Goal: Communication & Community: Answer question/provide support

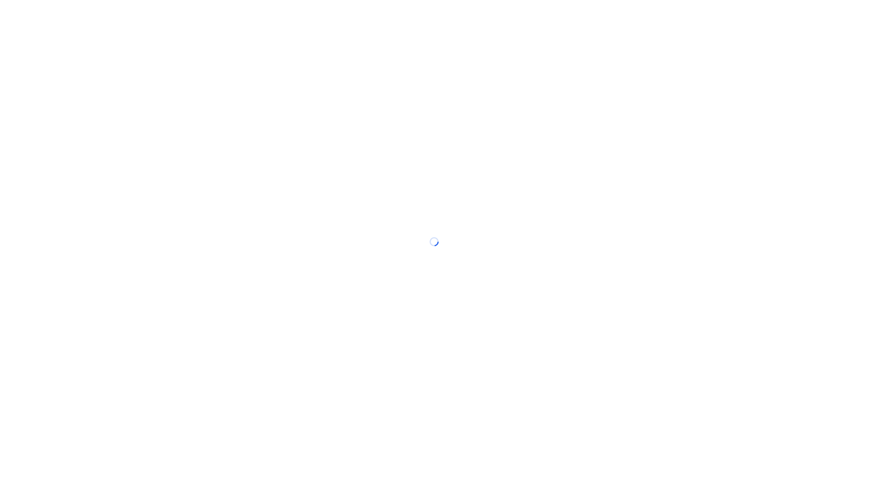
click at [818, 207] on div at bounding box center [435, 241] width 871 height 483
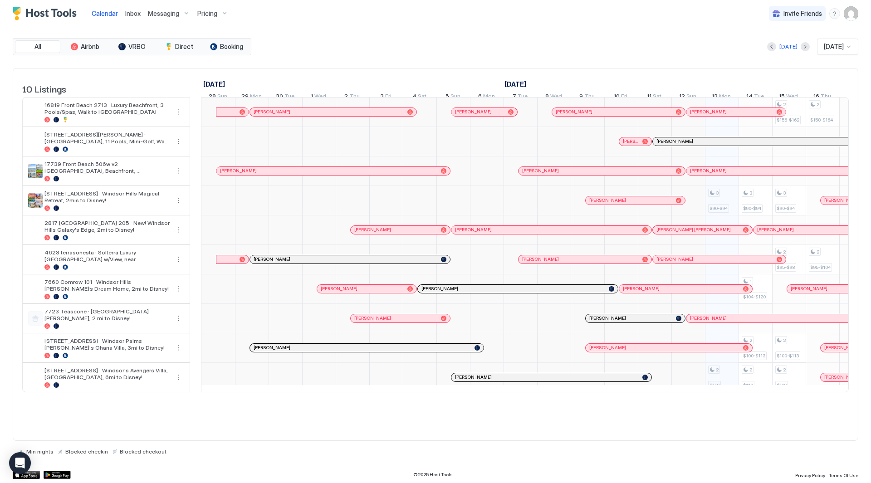
scroll to position [0, 504]
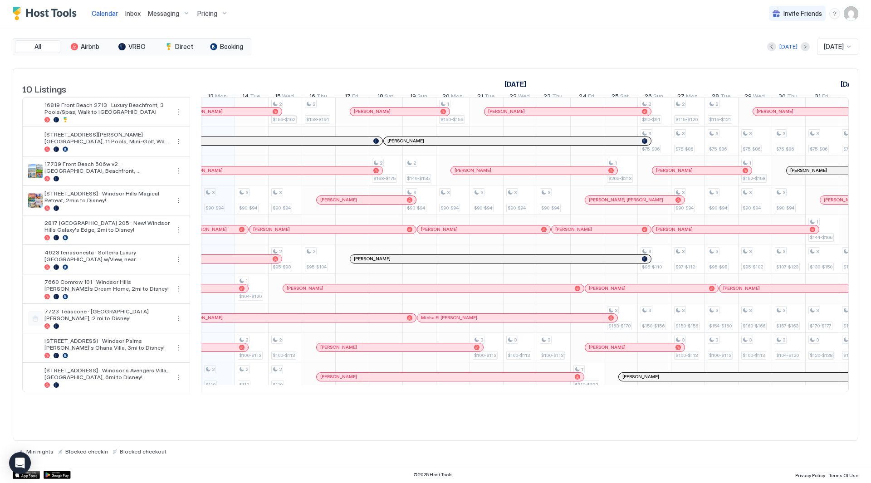
click at [221, 62] on div "All Airbnb VRBO Direct Booking [DATE] [DATE] 10 Listings [DATE] [DATE] [DATE] 2…" at bounding box center [436, 246] width 846 height 417
click at [135, 13] on span "Inbox" at bounding box center [132, 14] width 15 height 8
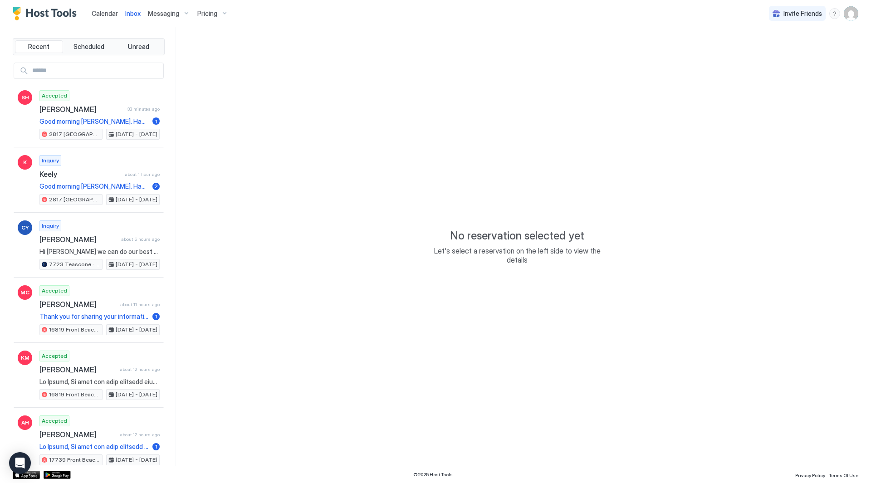
click at [170, 16] on span "Messaging" at bounding box center [163, 14] width 31 height 8
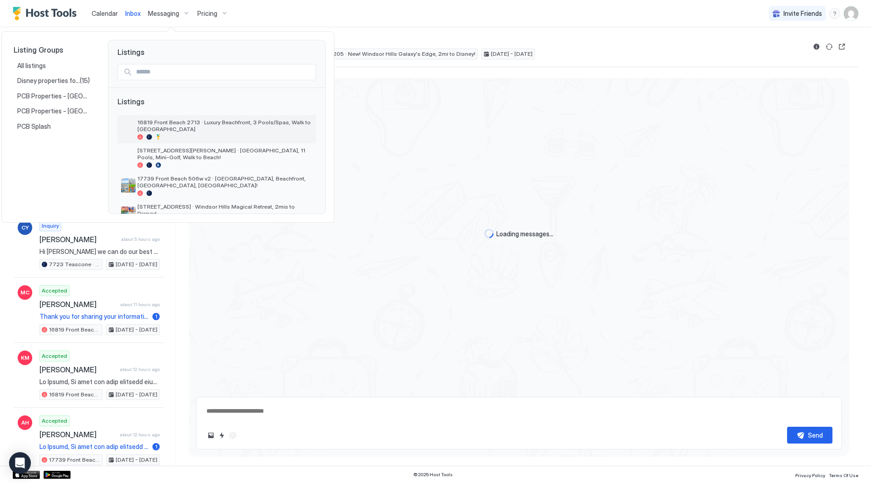
type textarea "*"
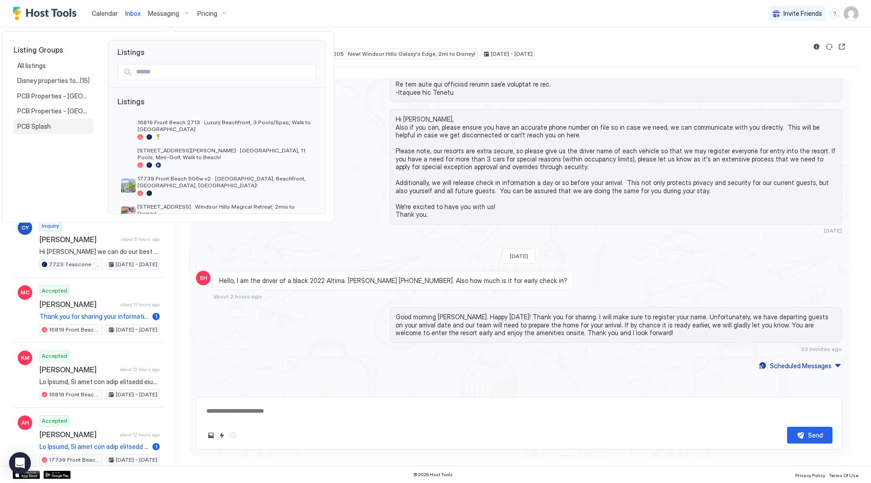
click at [48, 123] on span "PCB Splash" at bounding box center [34, 126] width 35 height 8
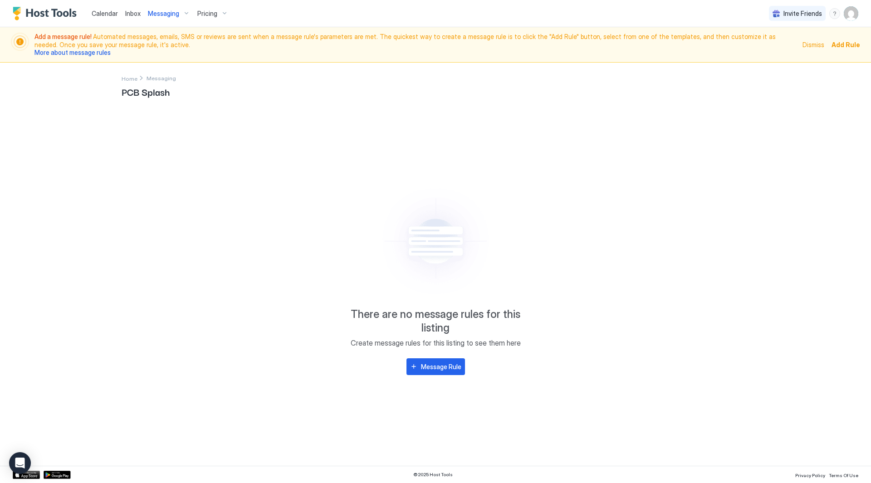
click at [159, 15] on span "Messaging" at bounding box center [163, 14] width 31 height 8
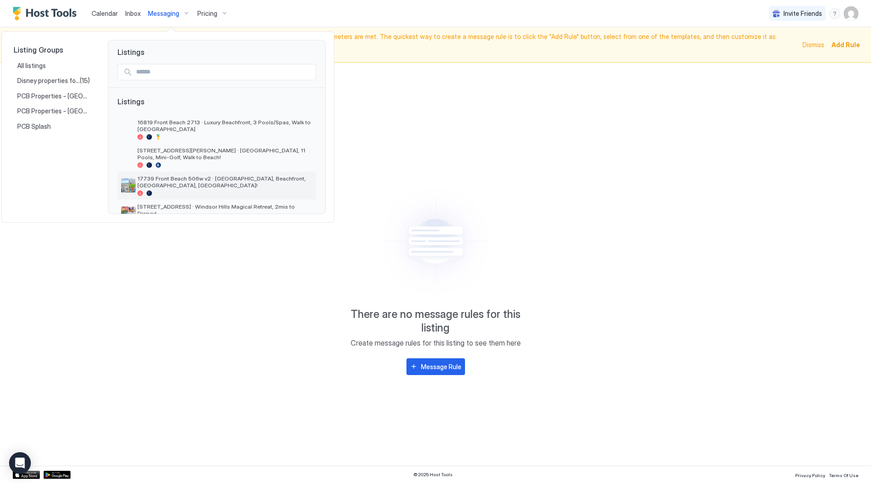
click at [239, 177] on span "17739 Front Beach 506w v2 · [GEOGRAPHIC_DATA], Beachfront, [GEOGRAPHIC_DATA], […" at bounding box center [224, 182] width 175 height 14
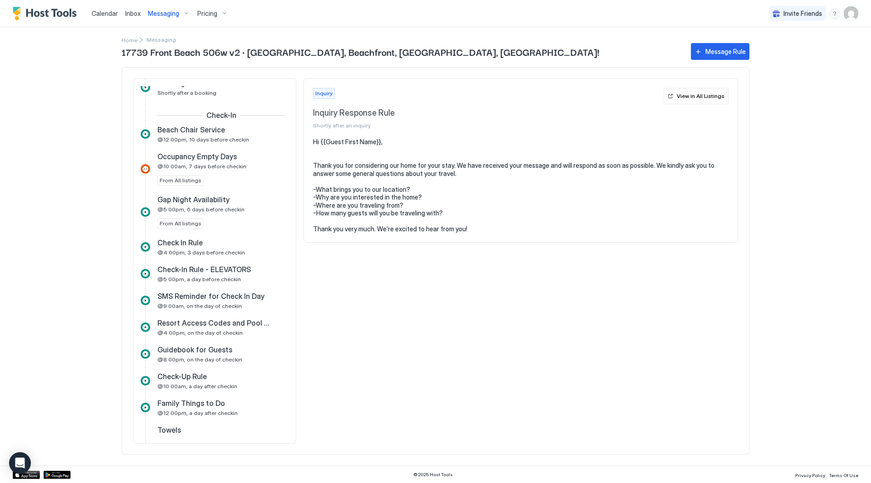
scroll to position [380, 0]
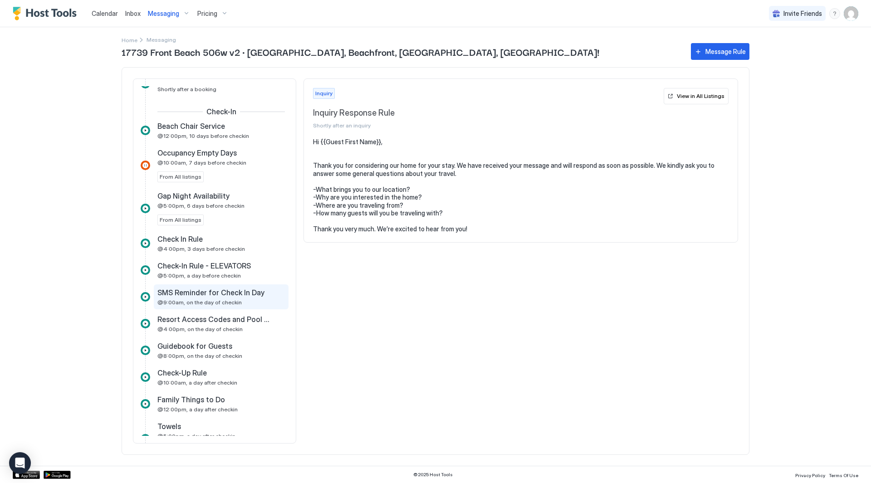
click at [215, 288] on span "SMS Reminder for Check In Day" at bounding box center [210, 292] width 107 height 9
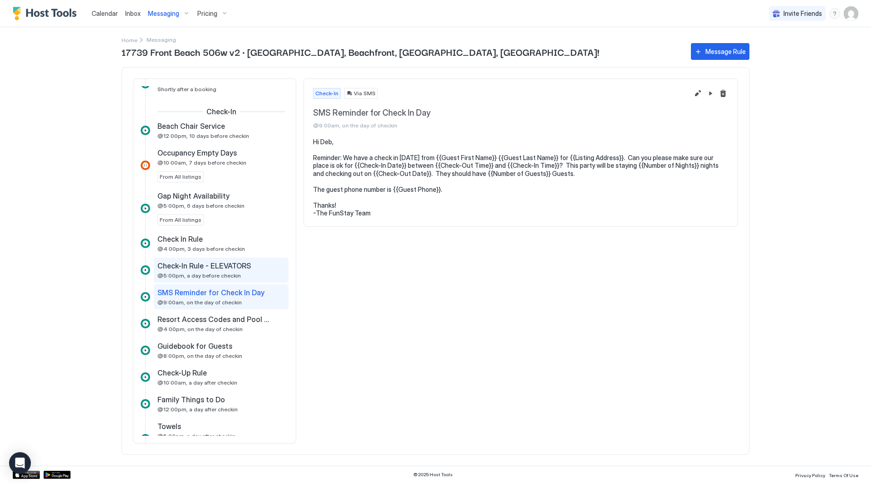
click at [215, 271] on div "Check-In Rule - ELEVATORS @5:00pm, a day before checkin" at bounding box center [214, 270] width 115 height 18
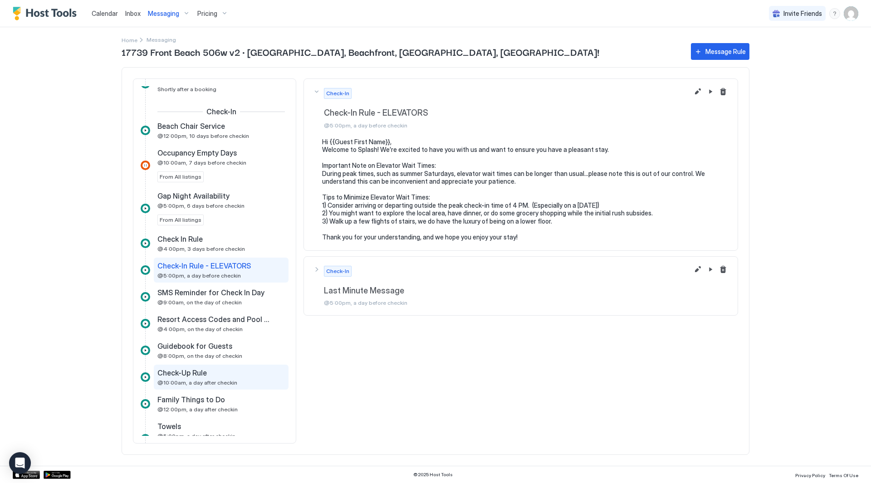
click at [205, 387] on div "Check-Up Rule @10:00am, a day after checkin" at bounding box center [221, 377] width 135 height 25
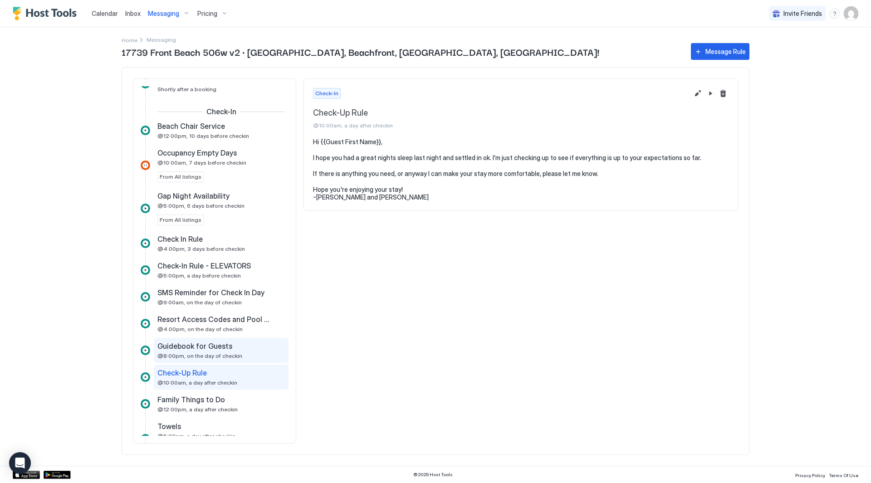
click at [207, 359] on span "@8:00pm, on the day of checkin" at bounding box center [199, 355] width 85 height 7
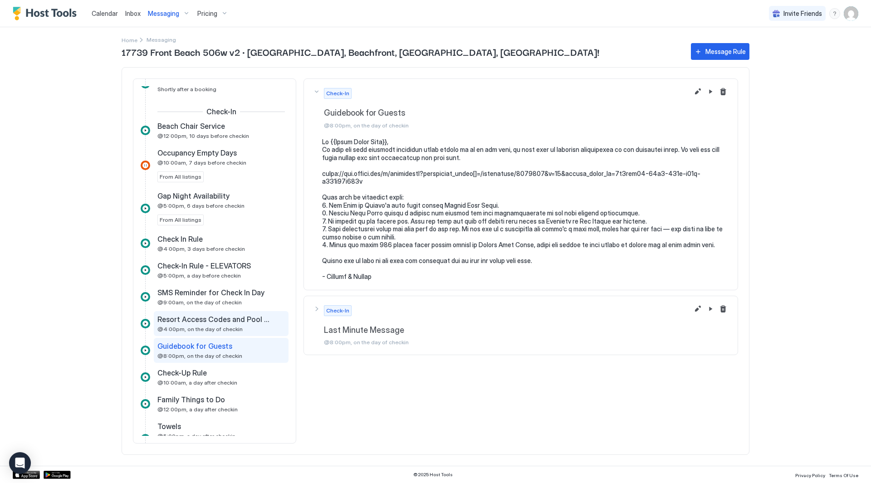
click at [220, 313] on div "Resort Access Codes and Pool Hours @4:00pm, on the day of checkin" at bounding box center [221, 323] width 135 height 25
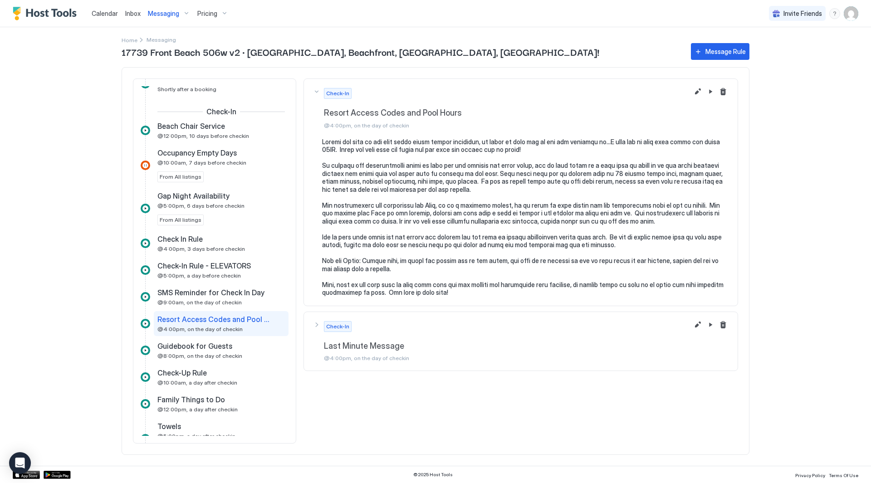
click at [192, 327] on span "@4:00pm, on the day of checkin" at bounding box center [199, 329] width 85 height 7
click at [698, 92] on button "Edit message rule" at bounding box center [697, 91] width 11 height 11
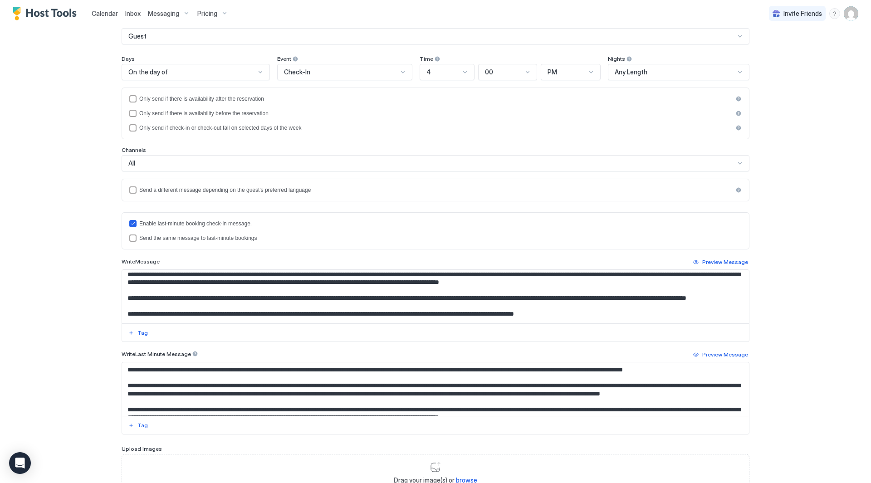
scroll to position [28, 0]
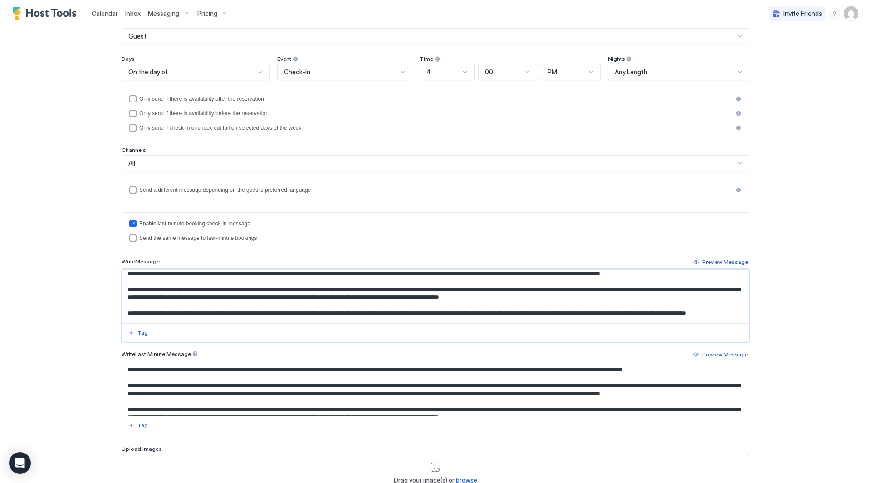
click at [500, 284] on textarea "Input Field" at bounding box center [435, 297] width 627 height 54
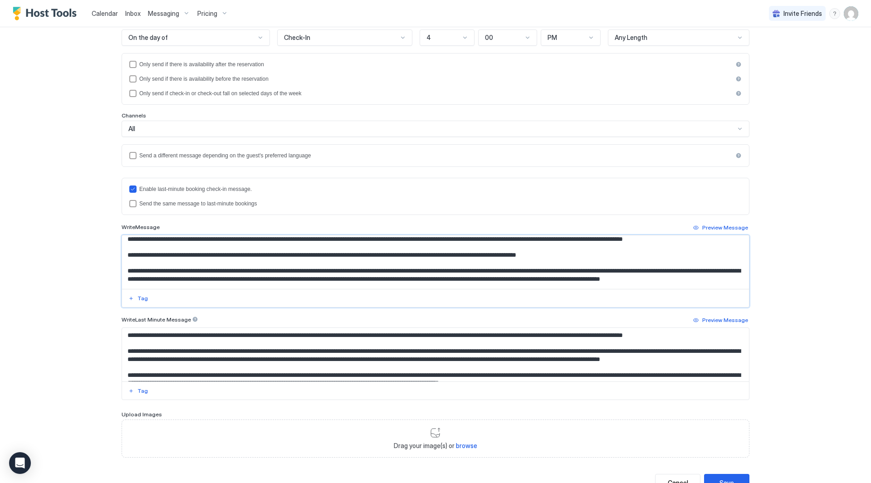
scroll to position [126, 0]
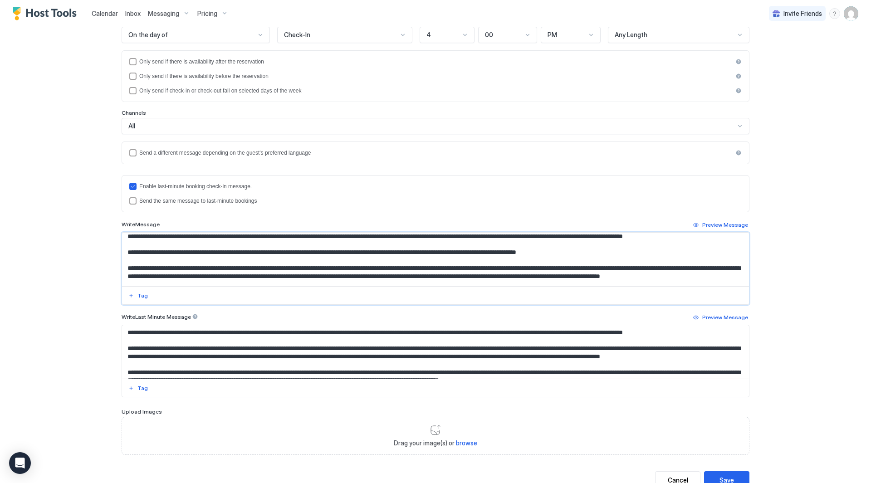
click at [144, 251] on textarea "Input Field" at bounding box center [435, 260] width 627 height 54
click at [229, 252] on textarea "Input Field" at bounding box center [435, 260] width 627 height 54
click at [213, 252] on textarea "Input Field" at bounding box center [435, 260] width 627 height 54
click at [215, 251] on textarea "Input Field" at bounding box center [435, 260] width 627 height 54
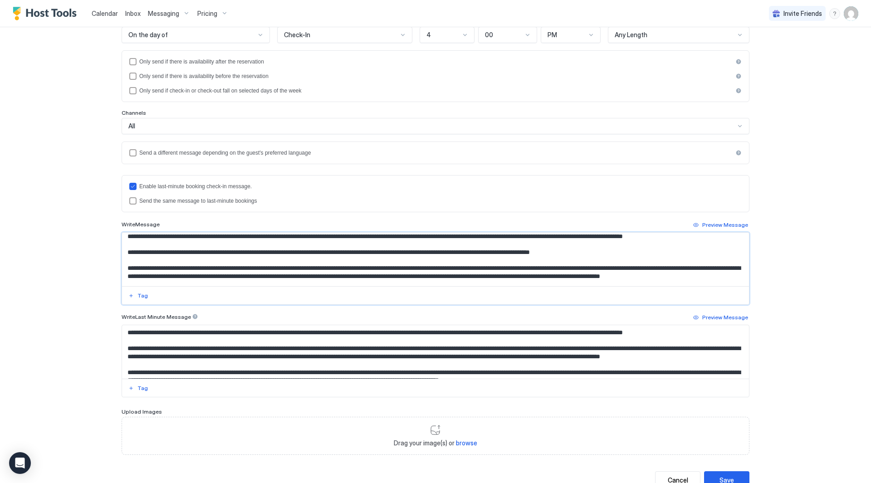
scroll to position [159, 0]
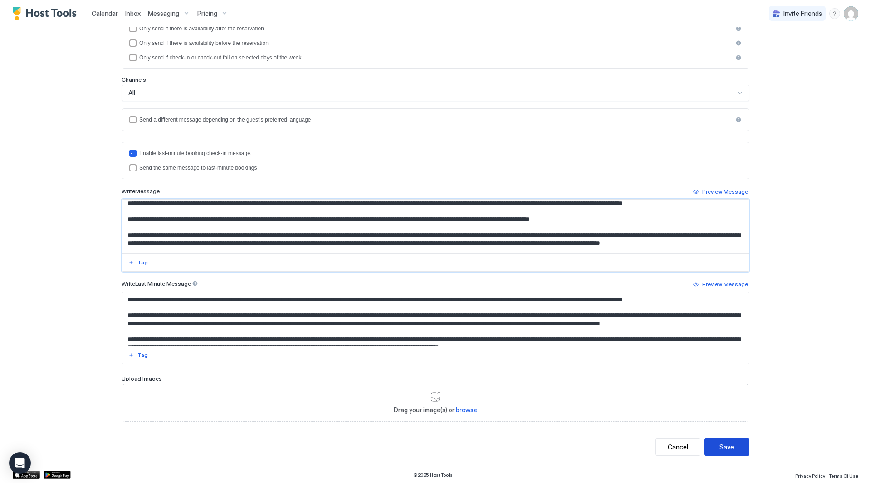
type textarea "**********"
click at [723, 441] on button "Save" at bounding box center [726, 447] width 45 height 18
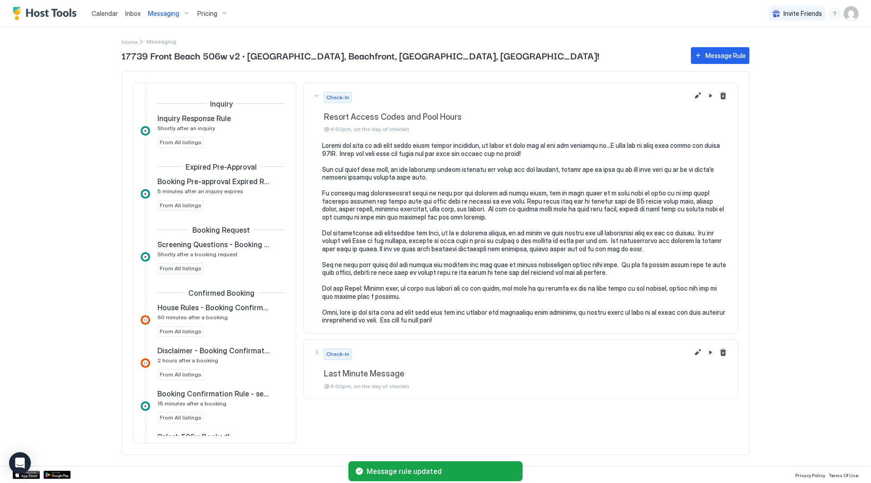
scroll to position [443, 0]
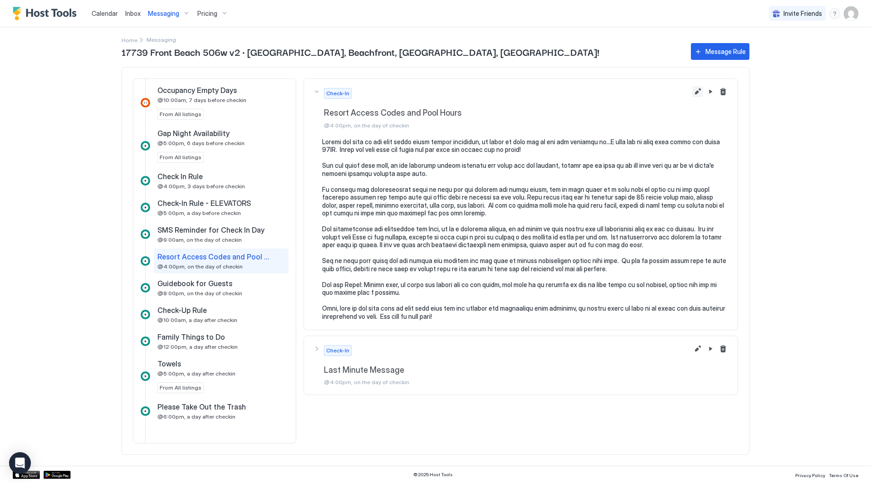
click at [697, 88] on button "Edit message rule" at bounding box center [697, 91] width 11 height 11
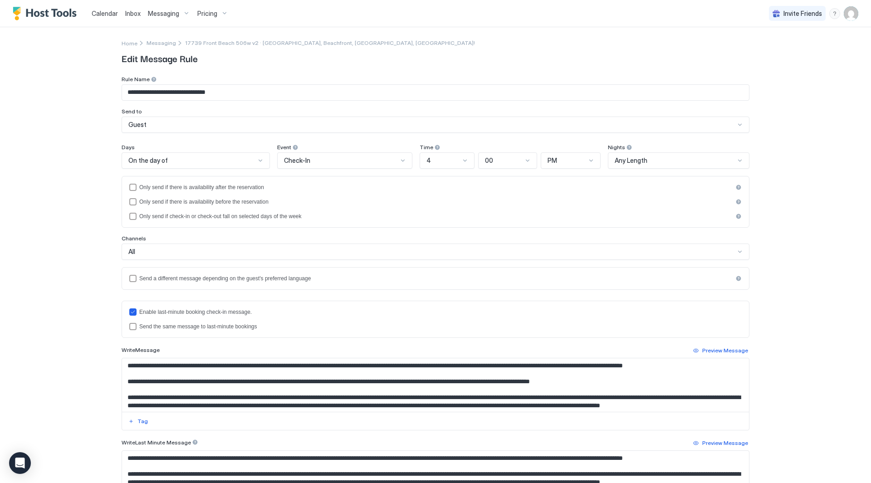
click at [335, 379] on textarea "Input Field" at bounding box center [435, 385] width 627 height 54
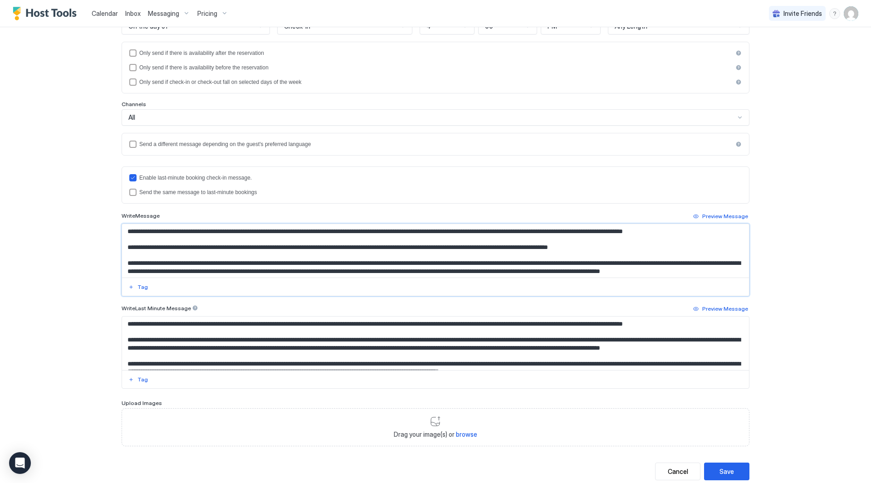
scroll to position [159, 0]
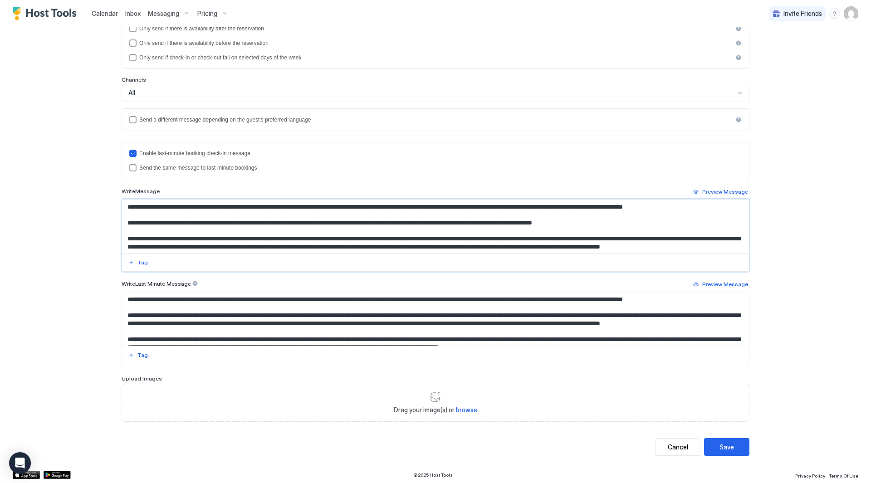
type textarea "**********"
click at [720, 445] on div "Save" at bounding box center [726, 447] width 15 height 10
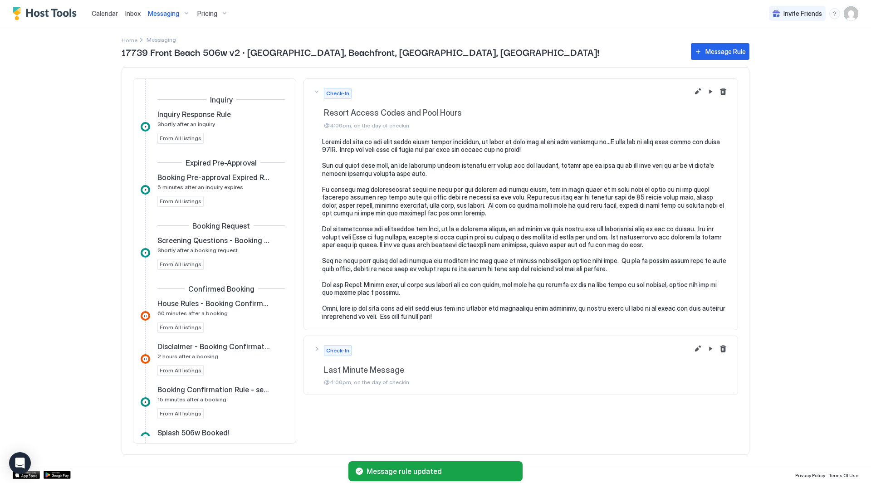
scroll to position [443, 0]
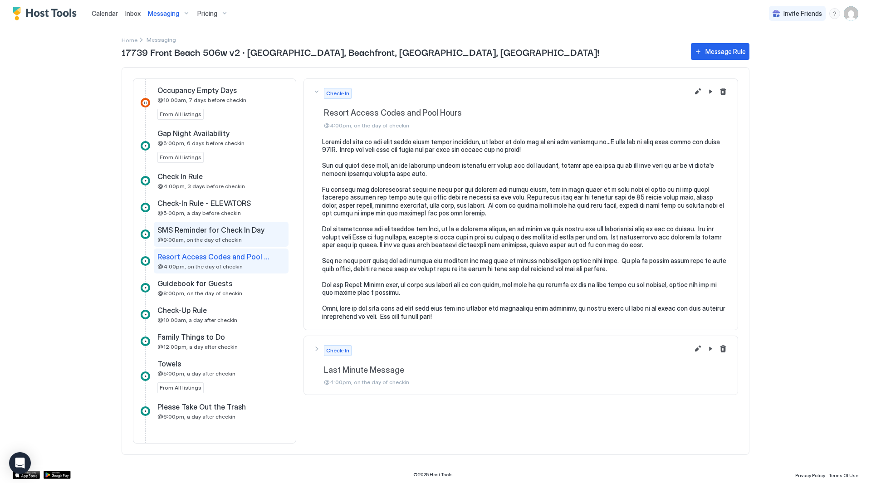
click at [217, 232] on span "SMS Reminder for Check In Day" at bounding box center [210, 229] width 107 height 9
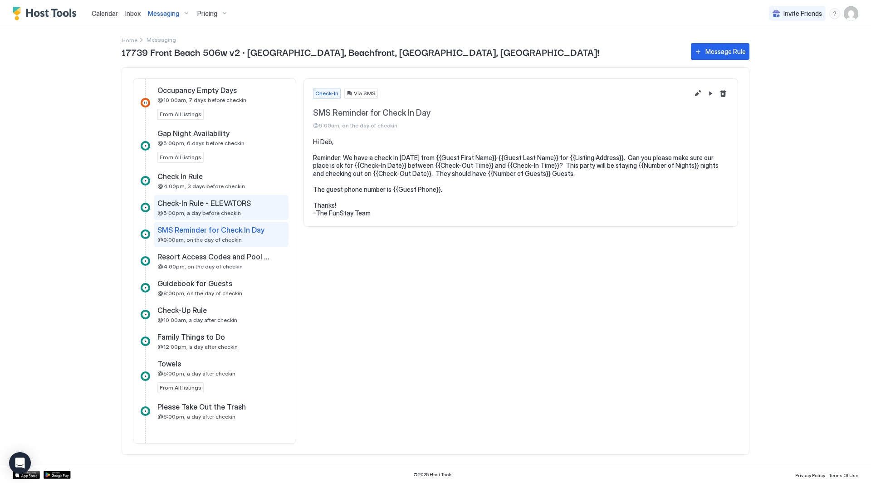
click at [216, 208] on span "Check-In Rule - ELEVATORS" at bounding box center [203, 203] width 93 height 9
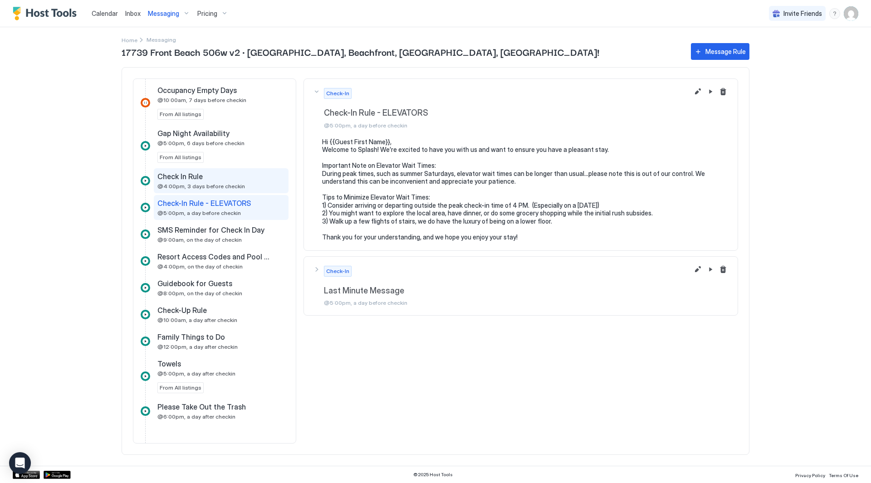
click at [195, 171] on div "Check In Rule @4:00pm, 3 days before checkin" at bounding box center [221, 180] width 135 height 25
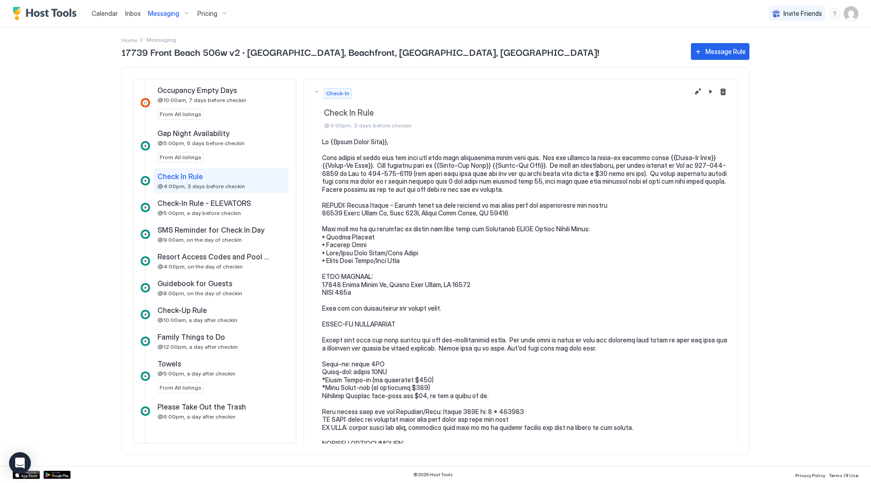
drag, startPoint x: 136, startPoint y: 13, endPoint x: 139, endPoint y: 3, distance: 11.0
click at [136, 13] on span "Inbox" at bounding box center [132, 14] width 15 height 8
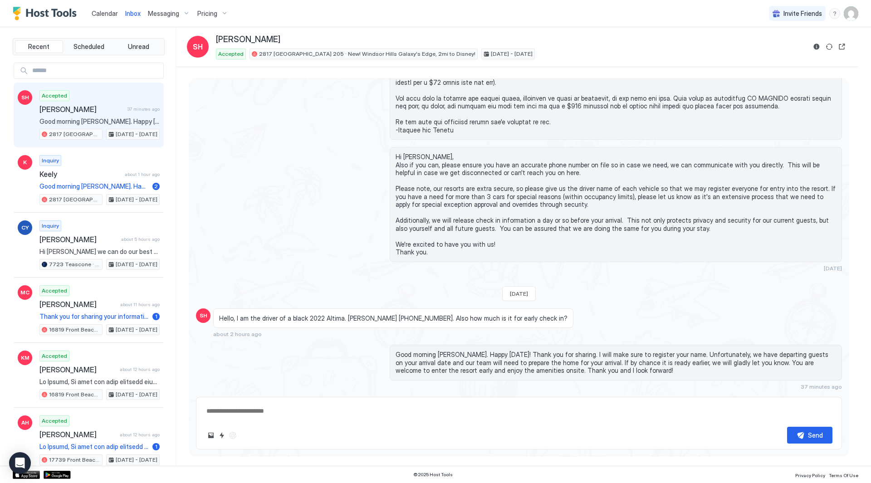
scroll to position [215, 0]
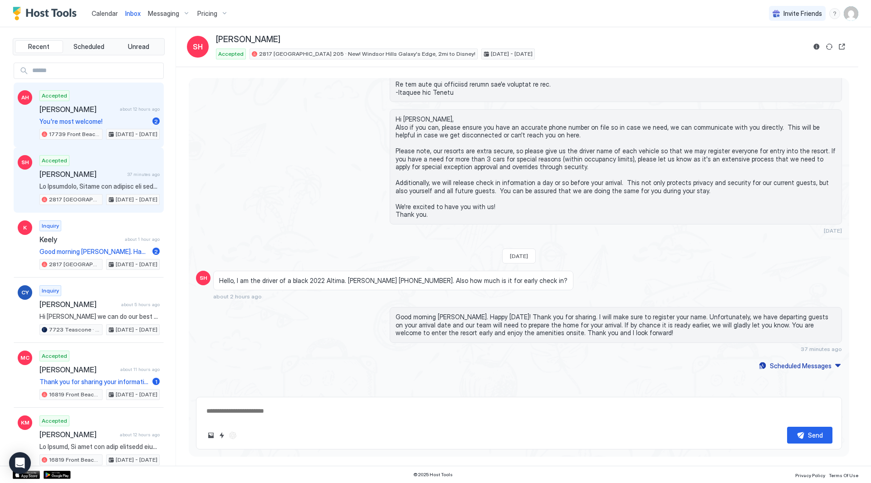
click at [120, 115] on div "Accepted [PERSON_NAME] about 12 hours ago You're most welcome! 2 17739 Front Be…" at bounding box center [99, 115] width 120 height 50
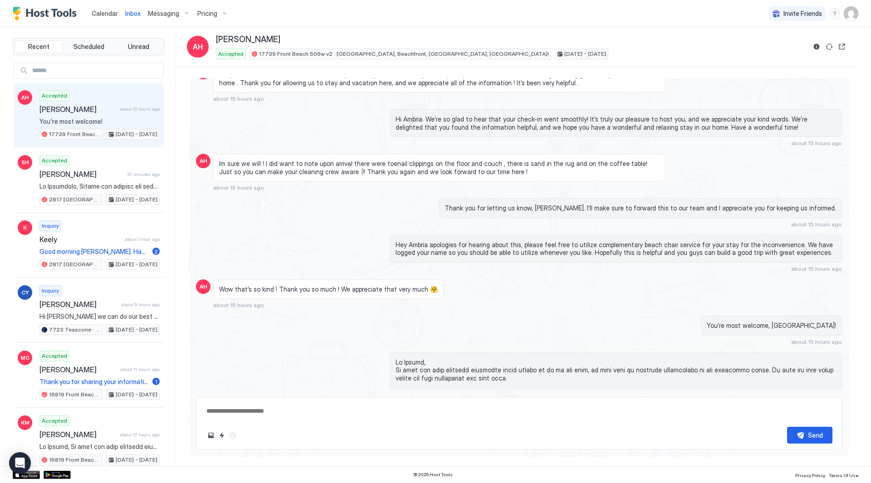
scroll to position [1743, 0]
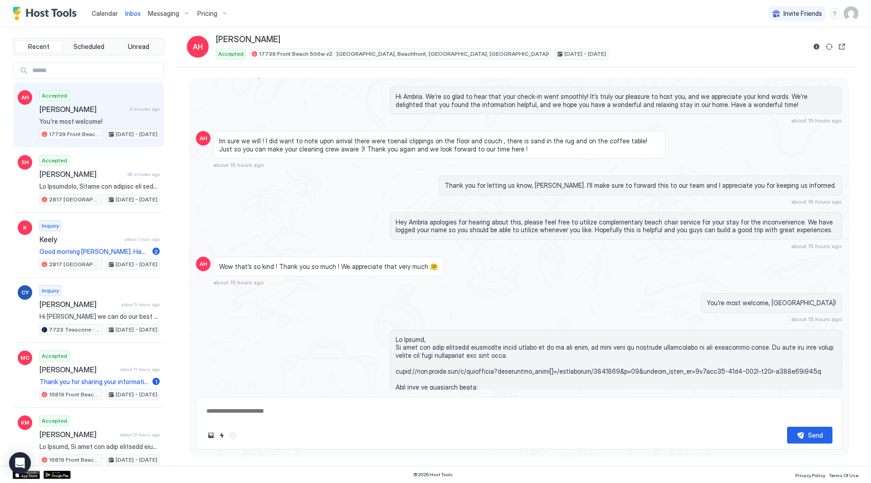
scroll to position [1987, 0]
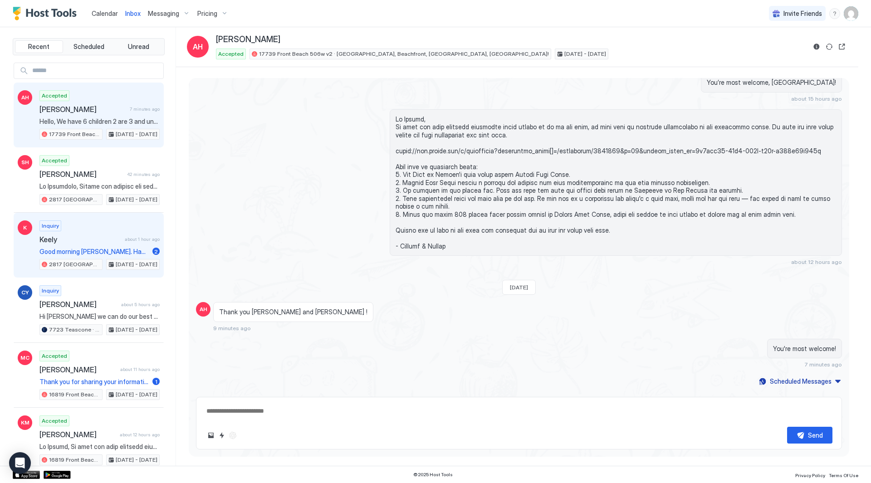
click at [117, 242] on div "Keely about 1 hour ago" at bounding box center [99, 239] width 120 height 9
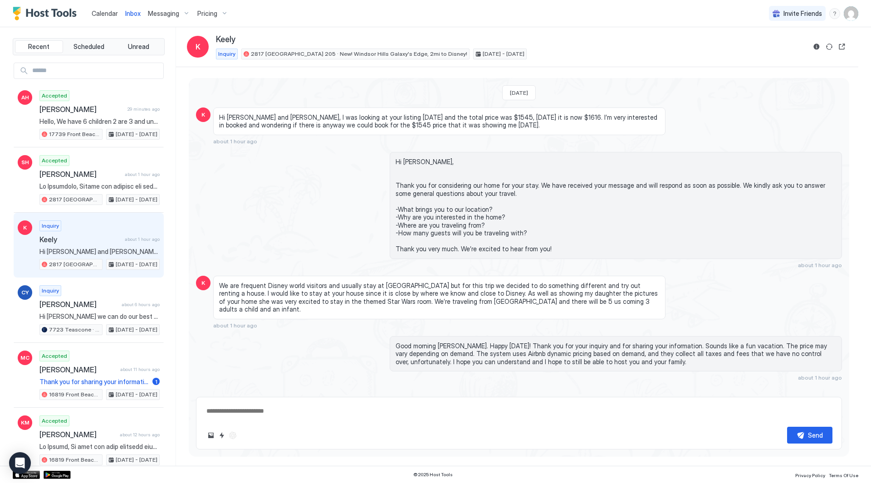
click at [350, 122] on span "Hi [PERSON_NAME] and [PERSON_NAME], I was looking at your listing [DATE] and th…" at bounding box center [439, 121] width 440 height 16
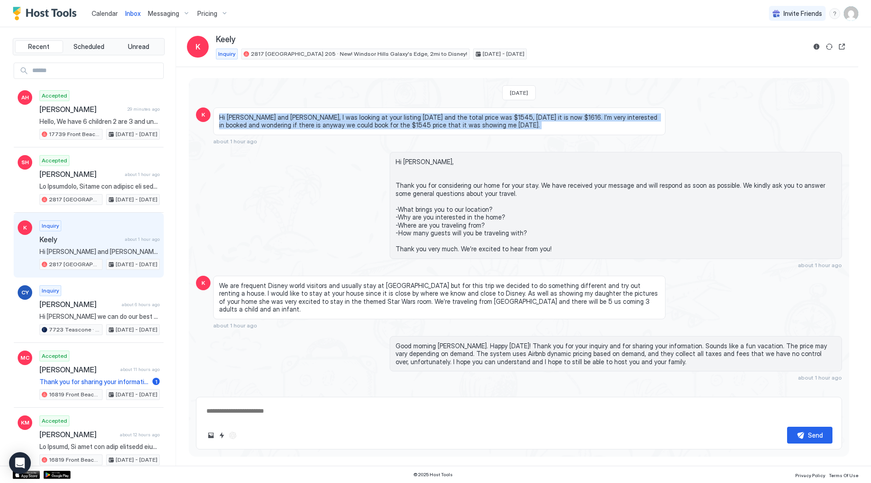
click at [350, 122] on span "Hi [PERSON_NAME] and [PERSON_NAME], I was looking at your listing [DATE] and th…" at bounding box center [439, 121] width 440 height 16
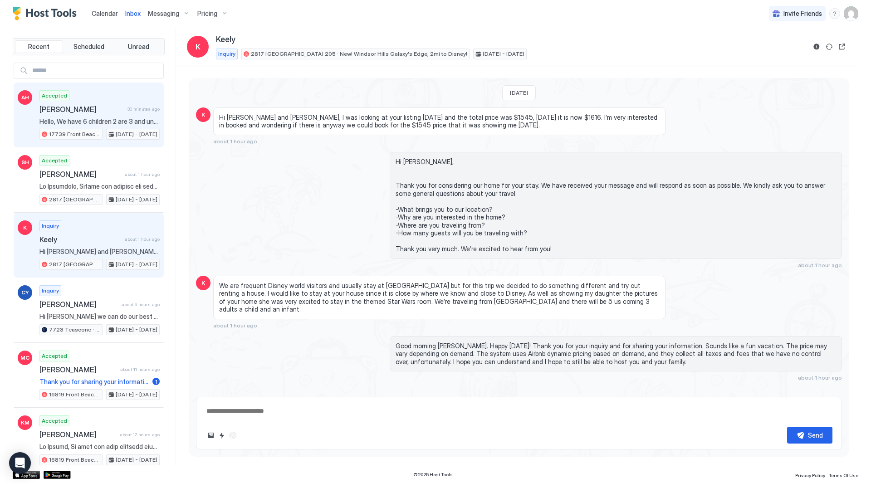
click at [100, 108] on span "[PERSON_NAME]" at bounding box center [81, 109] width 84 height 9
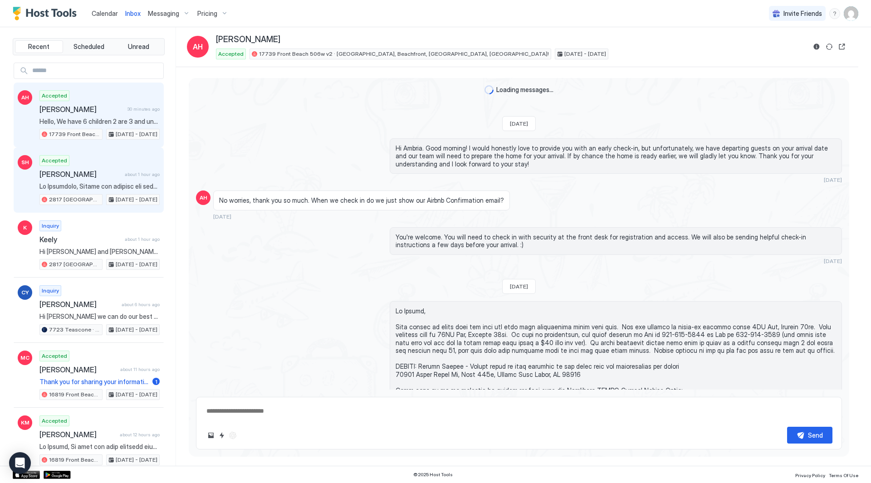
scroll to position [1987, 0]
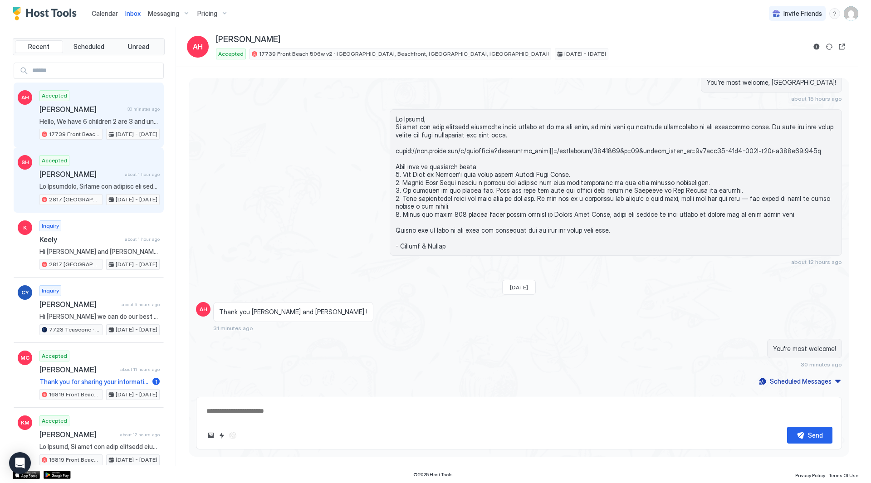
click at [110, 175] on span "[PERSON_NAME]" at bounding box center [80, 174] width 82 height 9
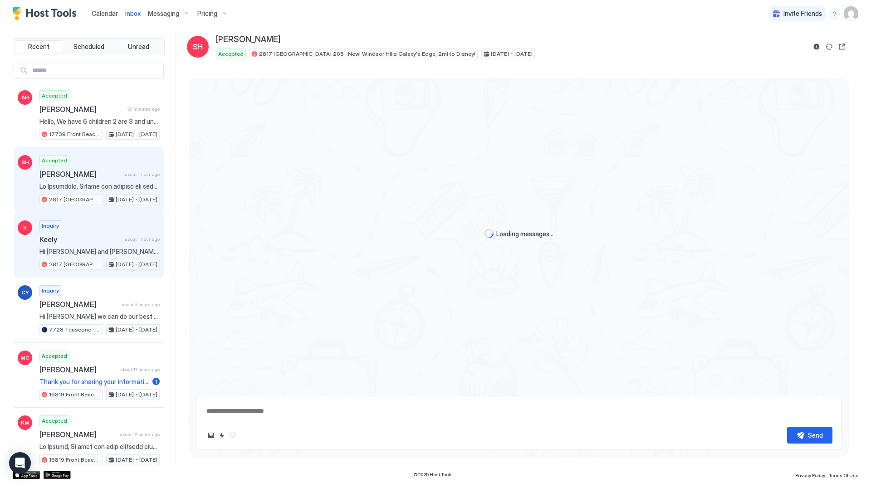
click at [110, 230] on div "Inquiry Keely about 1 hour ago Hi [PERSON_NAME] and [PERSON_NAME], I was lookin…" at bounding box center [99, 245] width 120 height 50
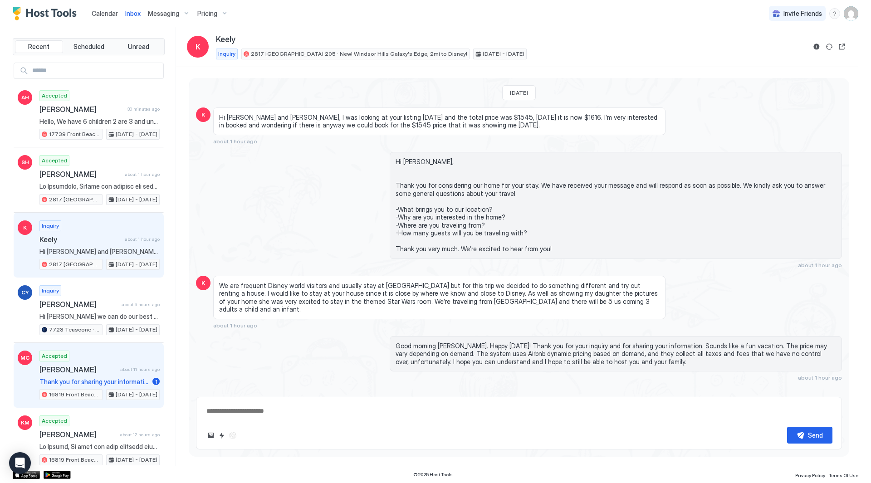
click at [106, 363] on div "Accepted [PERSON_NAME] about 11 hours ago Thank you for sharing your informatio…" at bounding box center [99, 376] width 120 height 50
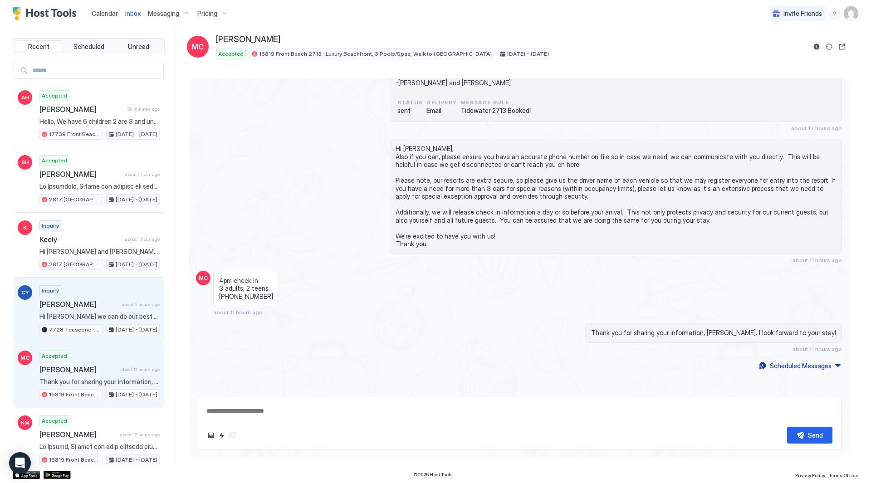
click at [105, 300] on span "[PERSON_NAME]" at bounding box center [78, 304] width 78 height 9
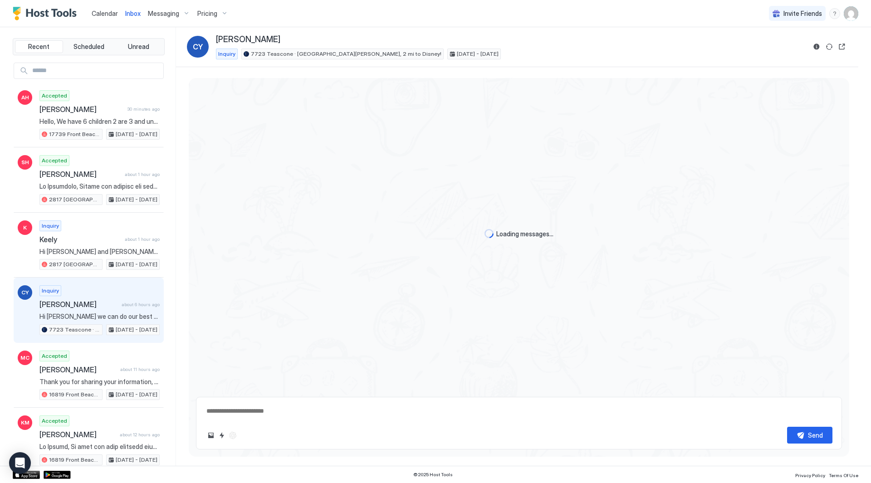
scroll to position [94, 0]
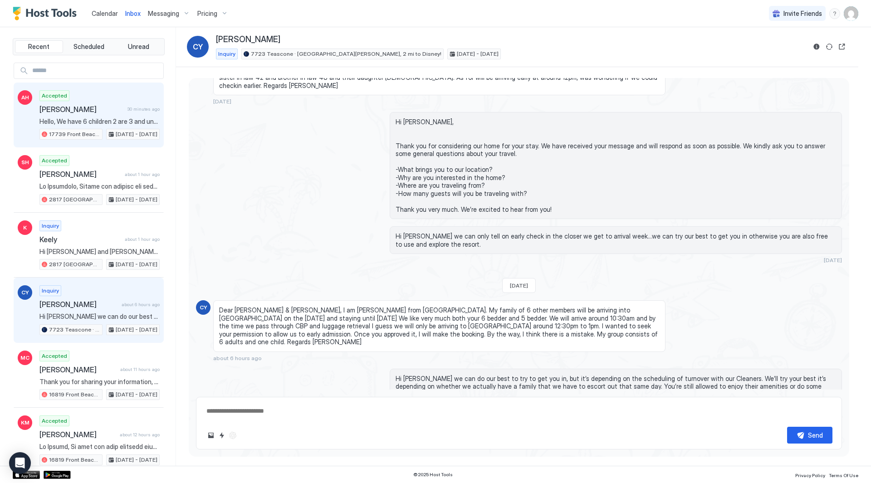
click at [107, 103] on div "Accepted [PERSON_NAME] 30 minutes ago Hello, We have 6 children 2 are 3 and und…" at bounding box center [99, 115] width 120 height 50
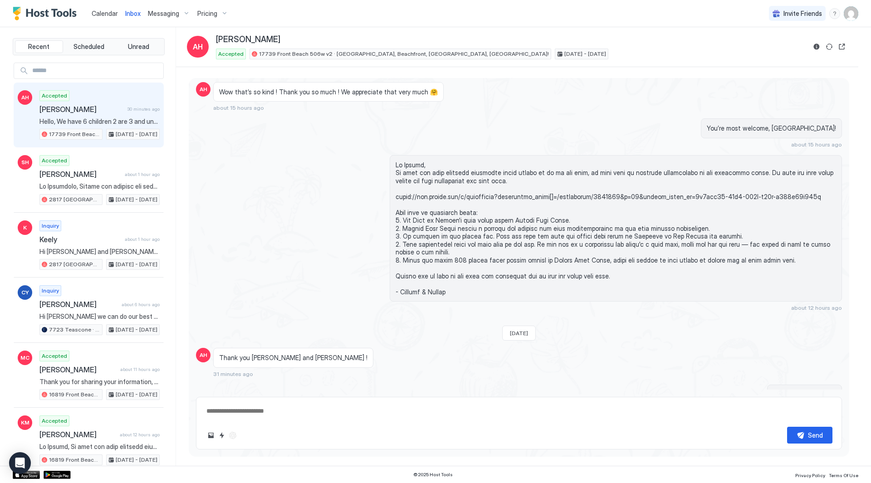
scroll to position [1987, 0]
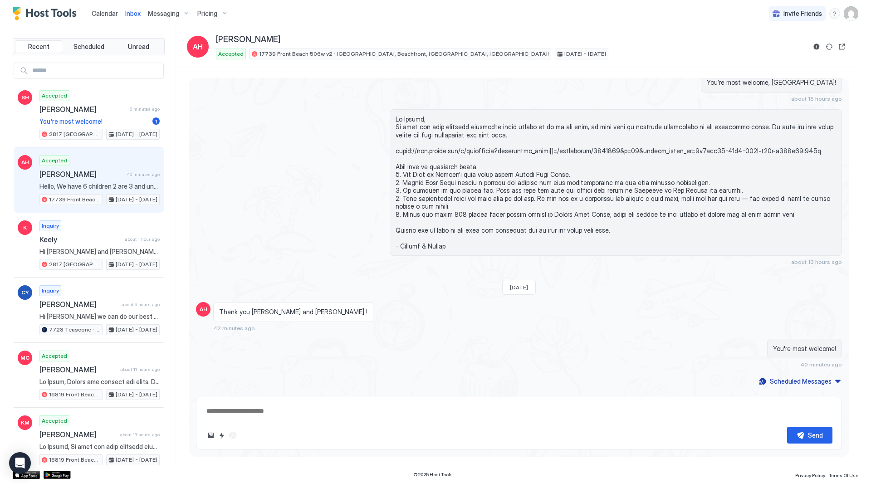
type textarea "*"
